Goal: Information Seeking & Learning: Learn about a topic

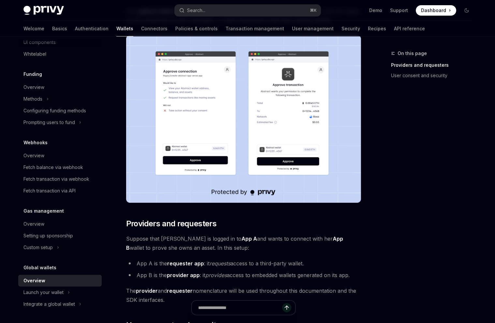
scroll to position [122, 0]
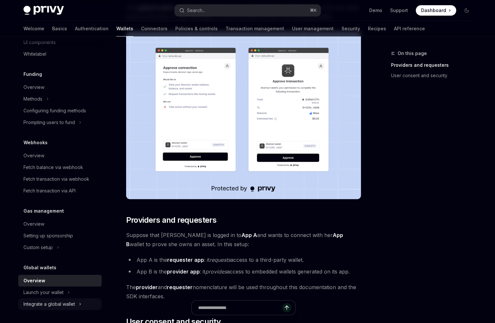
click at [46, 305] on div "Integrate a global wallet" at bounding box center [49, 305] width 52 height 8
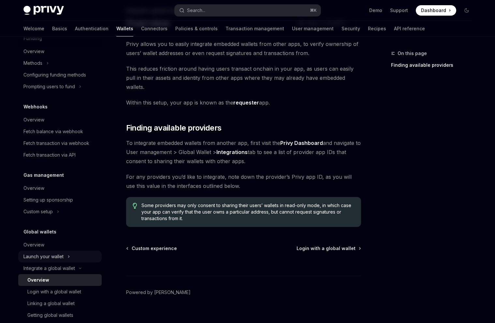
scroll to position [319, 0]
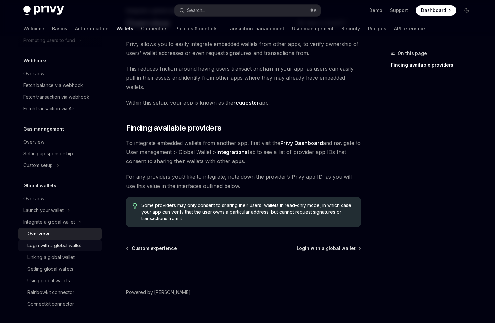
click at [42, 247] on div "Login with a global wallet" at bounding box center [54, 246] width 54 height 8
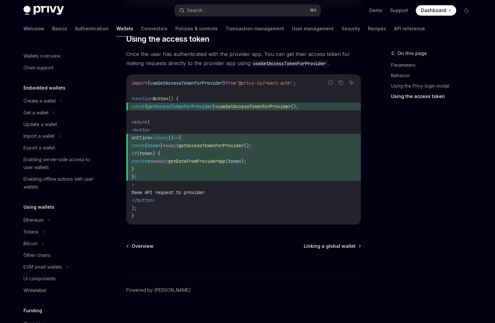
scroll to position [319, 0]
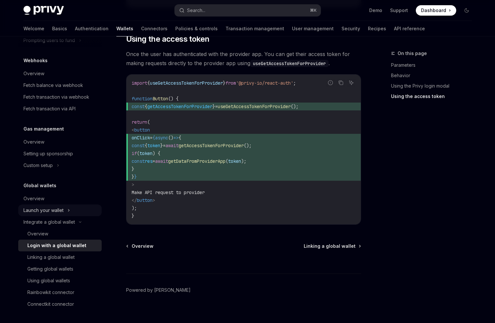
click at [34, 210] on div "Launch your wallet" at bounding box center [43, 211] width 40 height 8
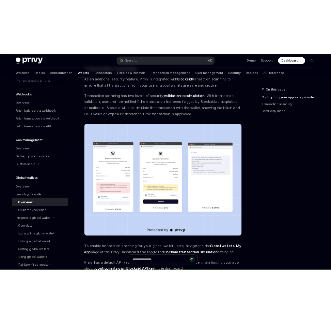
scroll to position [517, 0]
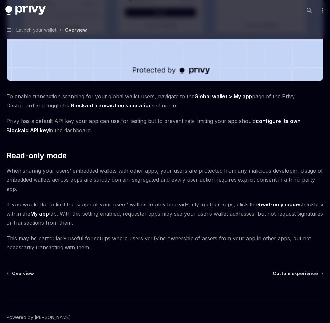
type textarea "*"
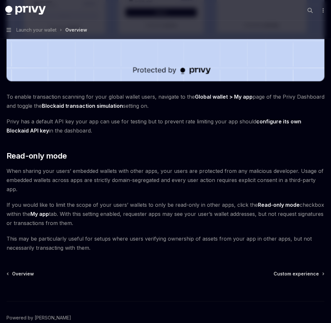
click at [0, 0] on div "Search..." at bounding box center [0, 0] width 0 height 0
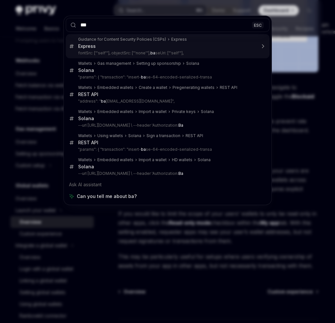
type input "****"
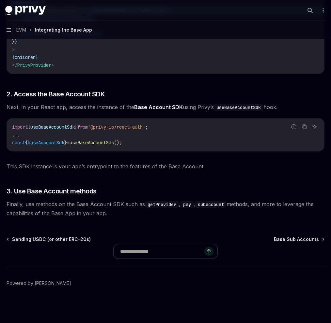
type textarea "*"
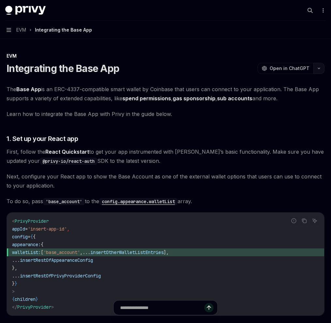
click at [243, 68] on button "button" at bounding box center [318, 68] width 11 height 11
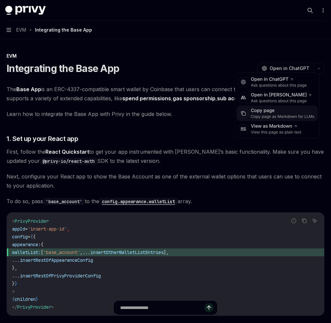
click at [243, 111] on div "Copy page" at bounding box center [283, 111] width 64 height 7
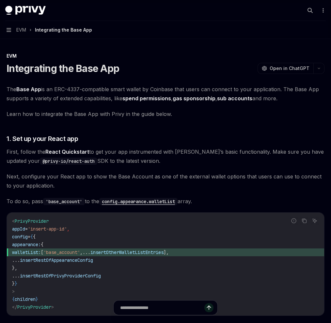
click at [228, 85] on span "The Base App is an ERC-4337-compatible smart wallet by Coinbase that users can …" at bounding box center [166, 94] width 318 height 18
click at [0, 0] on div "Search..." at bounding box center [0, 0] width 0 height 0
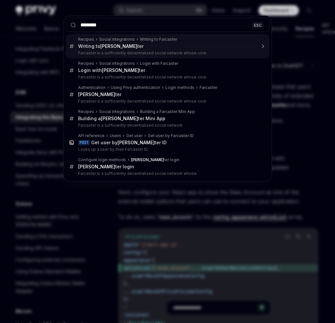
type input "*********"
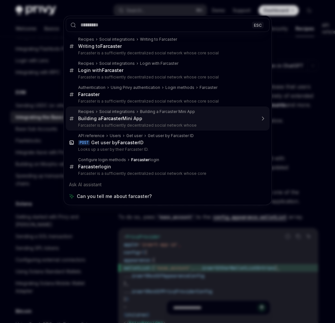
type textarea "*"
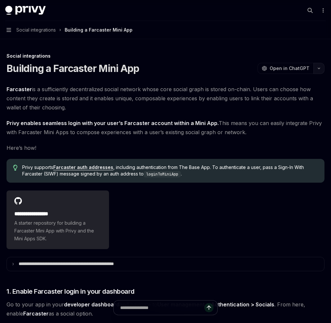
click at [243, 70] on button "button" at bounding box center [318, 68] width 11 height 11
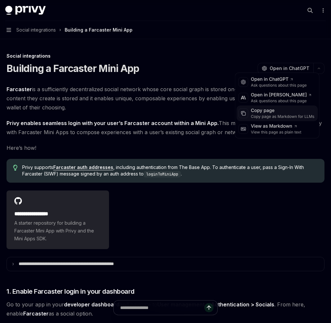
click at [243, 118] on div "Copy page as Markdown for LLMs" at bounding box center [283, 116] width 64 height 5
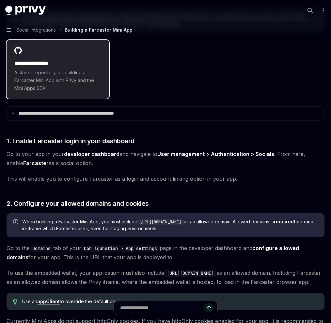
scroll to position [138, 0]
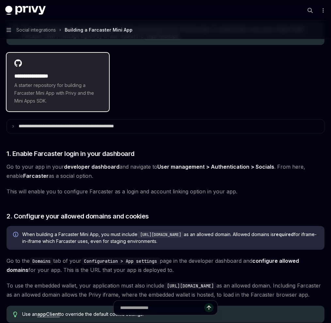
click at [109, 88] on div "**********" at bounding box center [58, 82] width 102 height 59
type textarea "*"
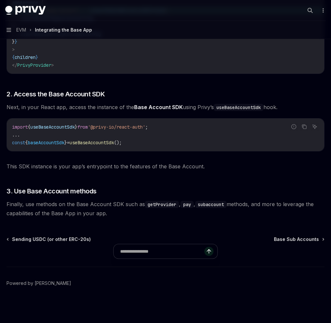
scroll to position [279, 0]
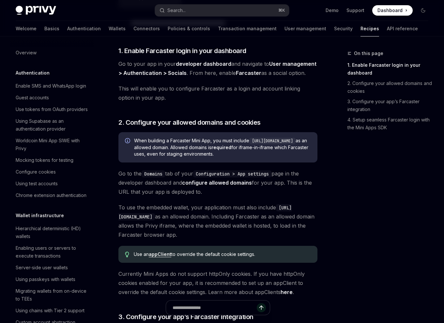
scroll to position [430, 0]
